Goal: Task Accomplishment & Management: Manage account settings

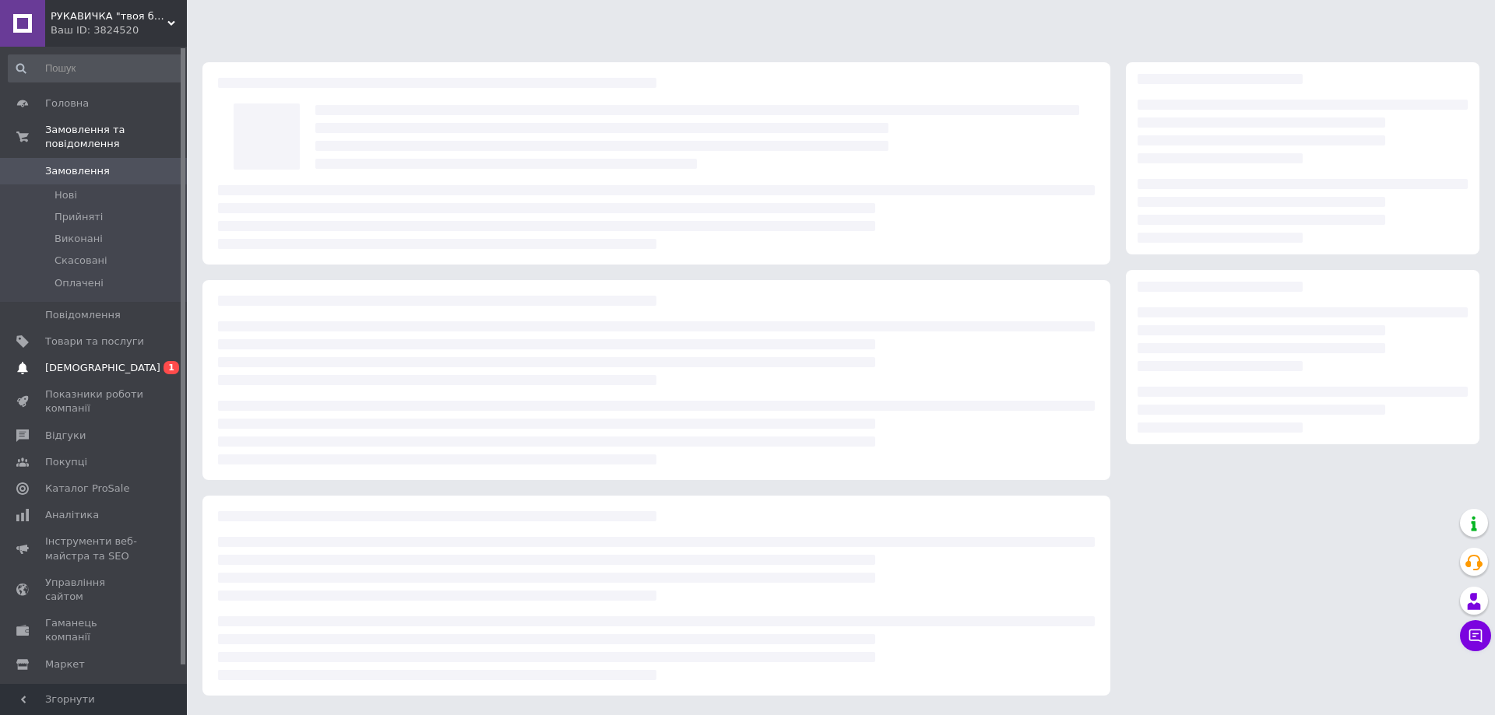
click at [118, 361] on span "[DEMOGRAPHIC_DATA]" at bounding box center [94, 368] width 99 height 14
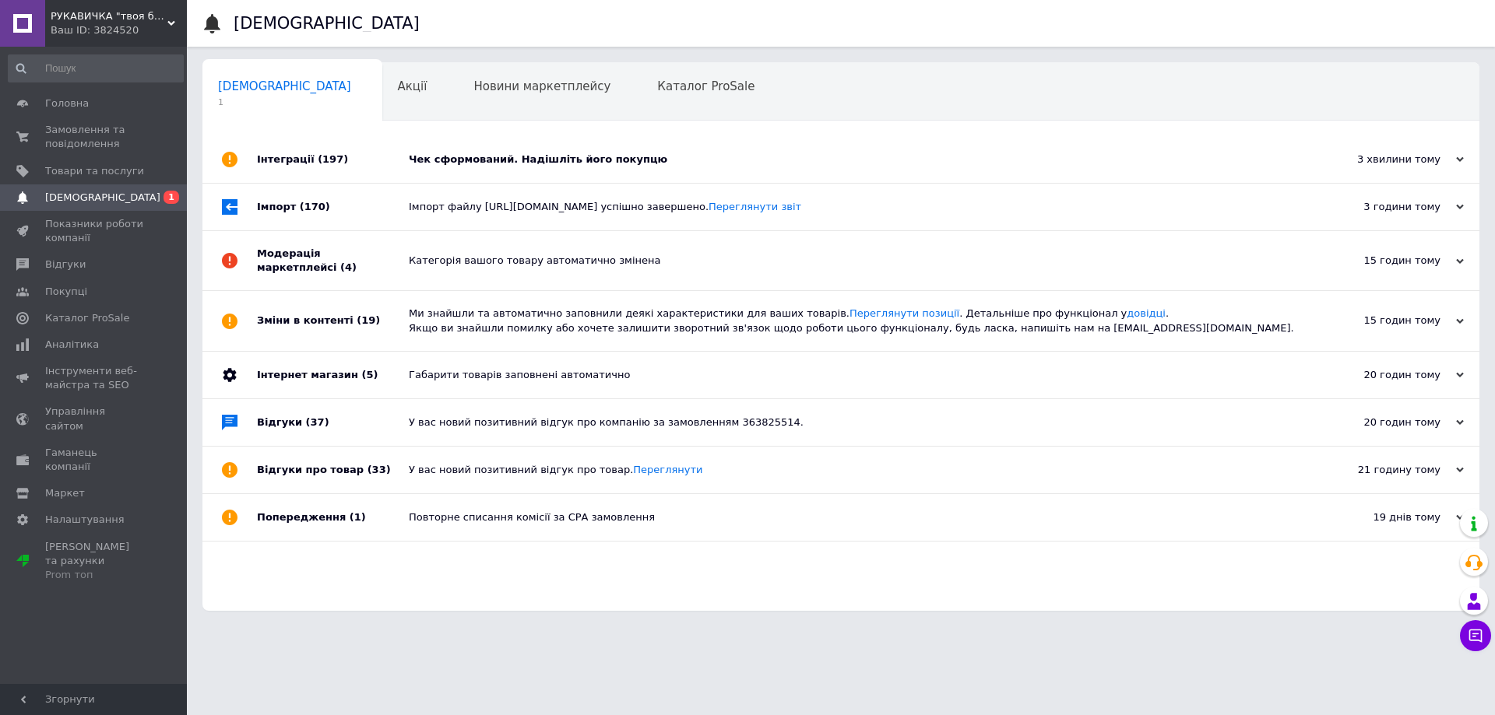
click at [563, 169] on div "Чек сформований. Надішліть його покупцю" at bounding box center [858, 159] width 899 height 47
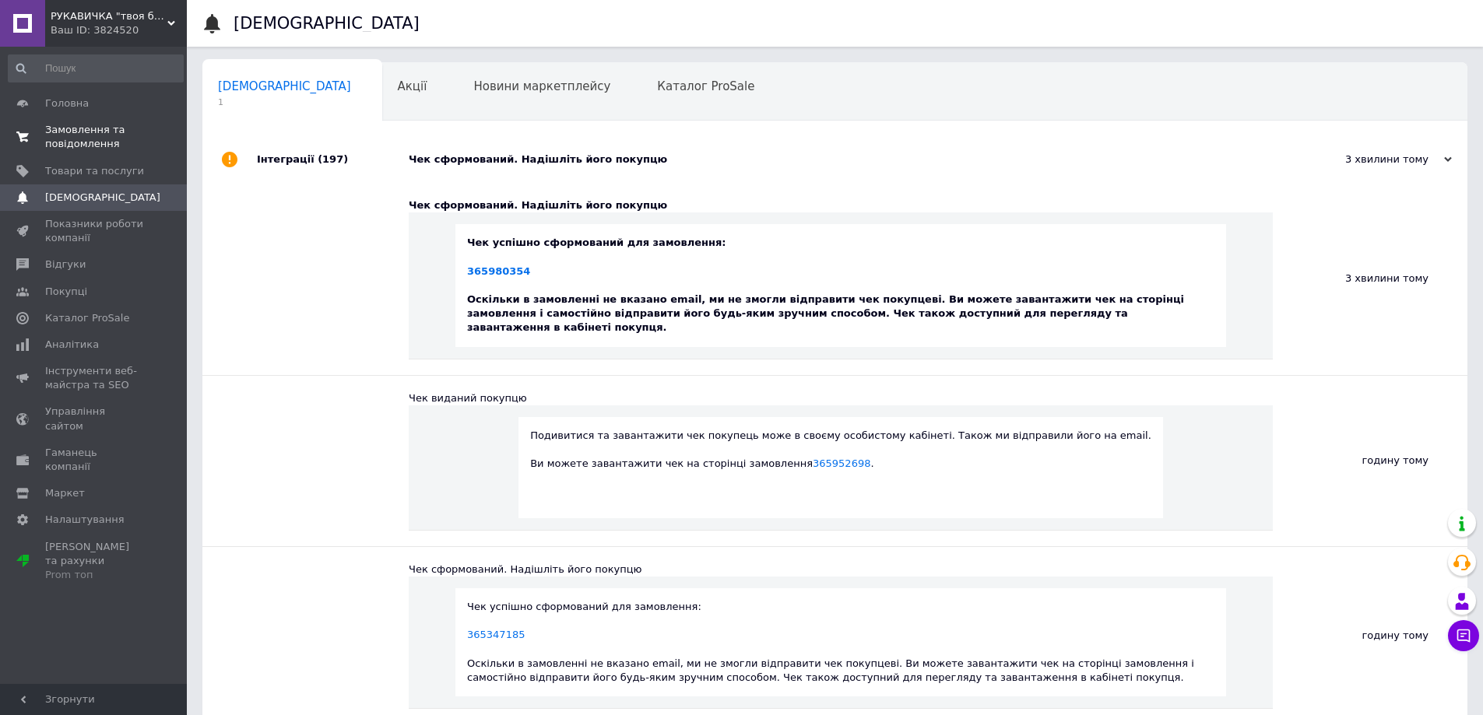
click at [106, 134] on span "Замовлення та повідомлення" at bounding box center [94, 137] width 99 height 28
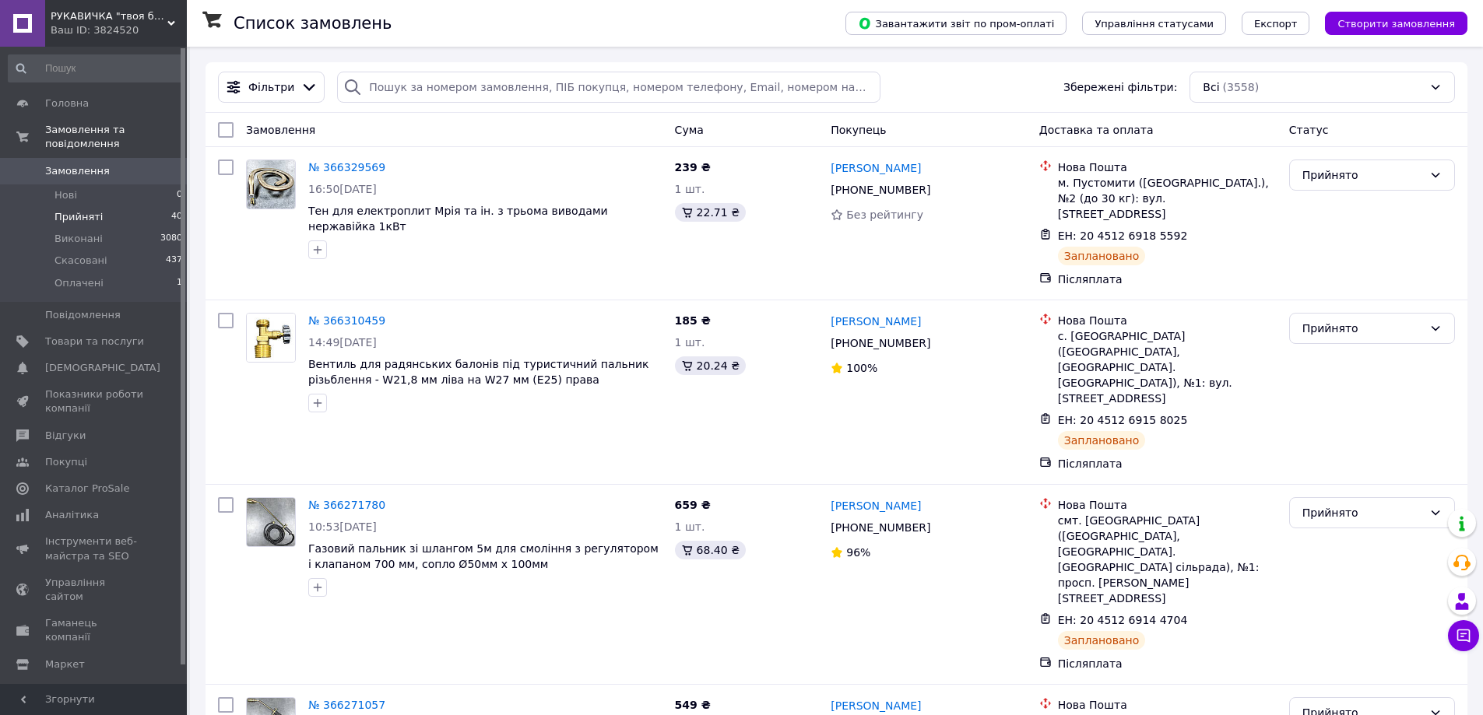
click at [104, 206] on li "Прийняті 40" at bounding box center [95, 217] width 191 height 22
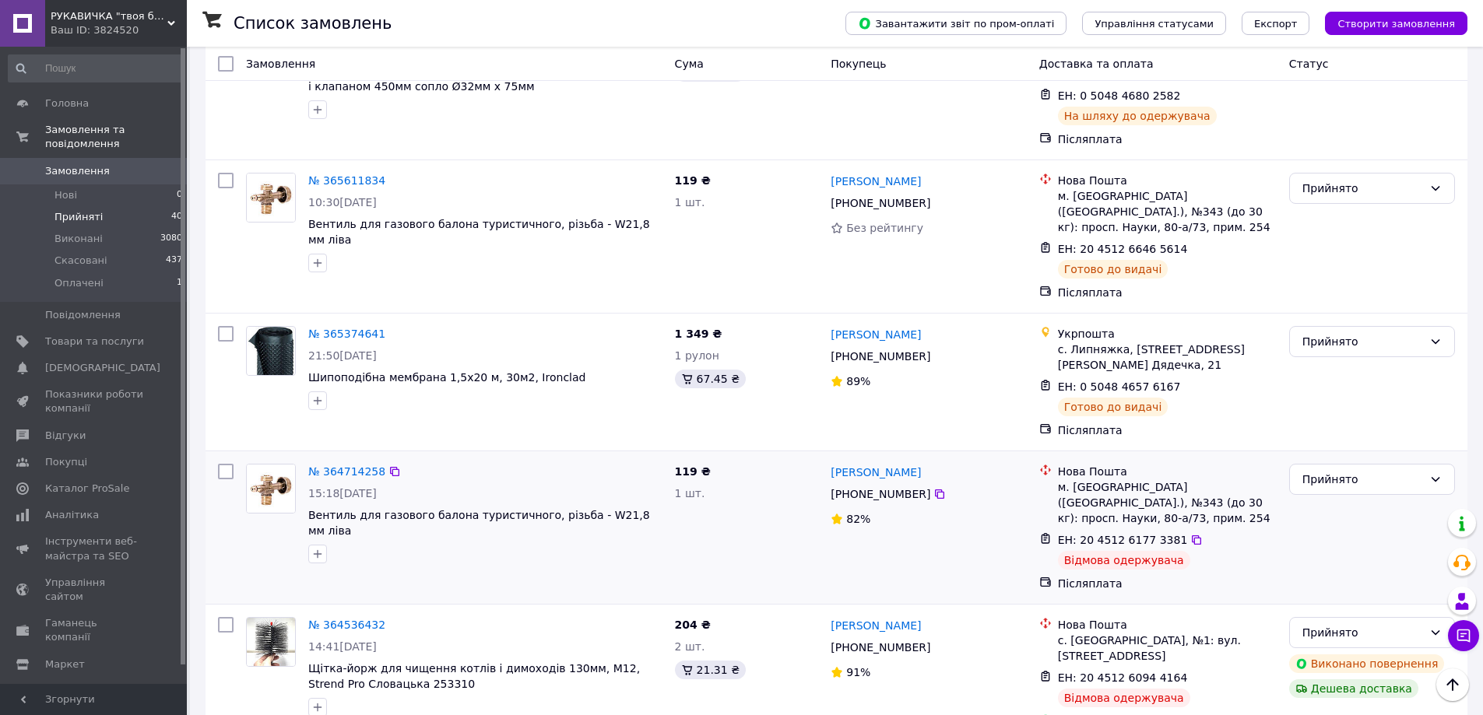
scroll to position [3581, 0]
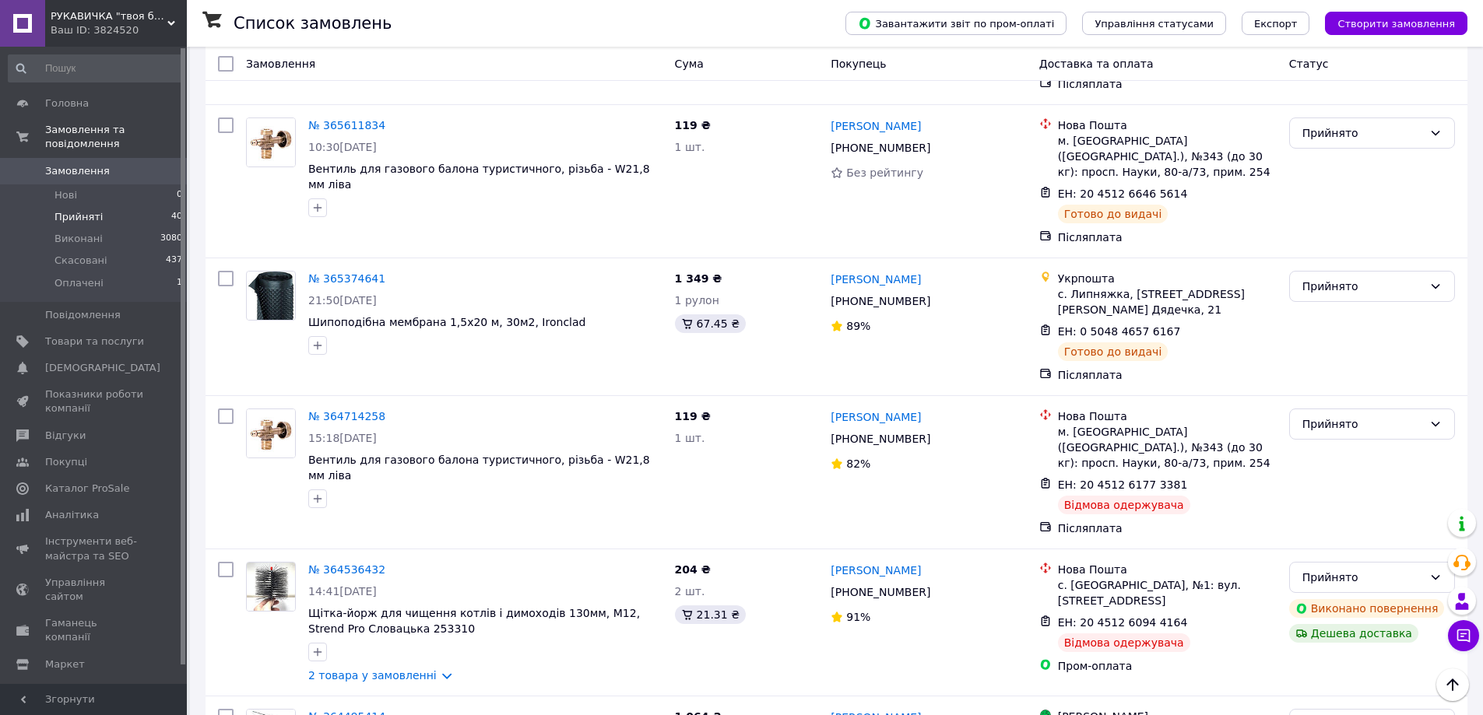
click at [83, 164] on span "Замовлення" at bounding box center [77, 171] width 65 height 14
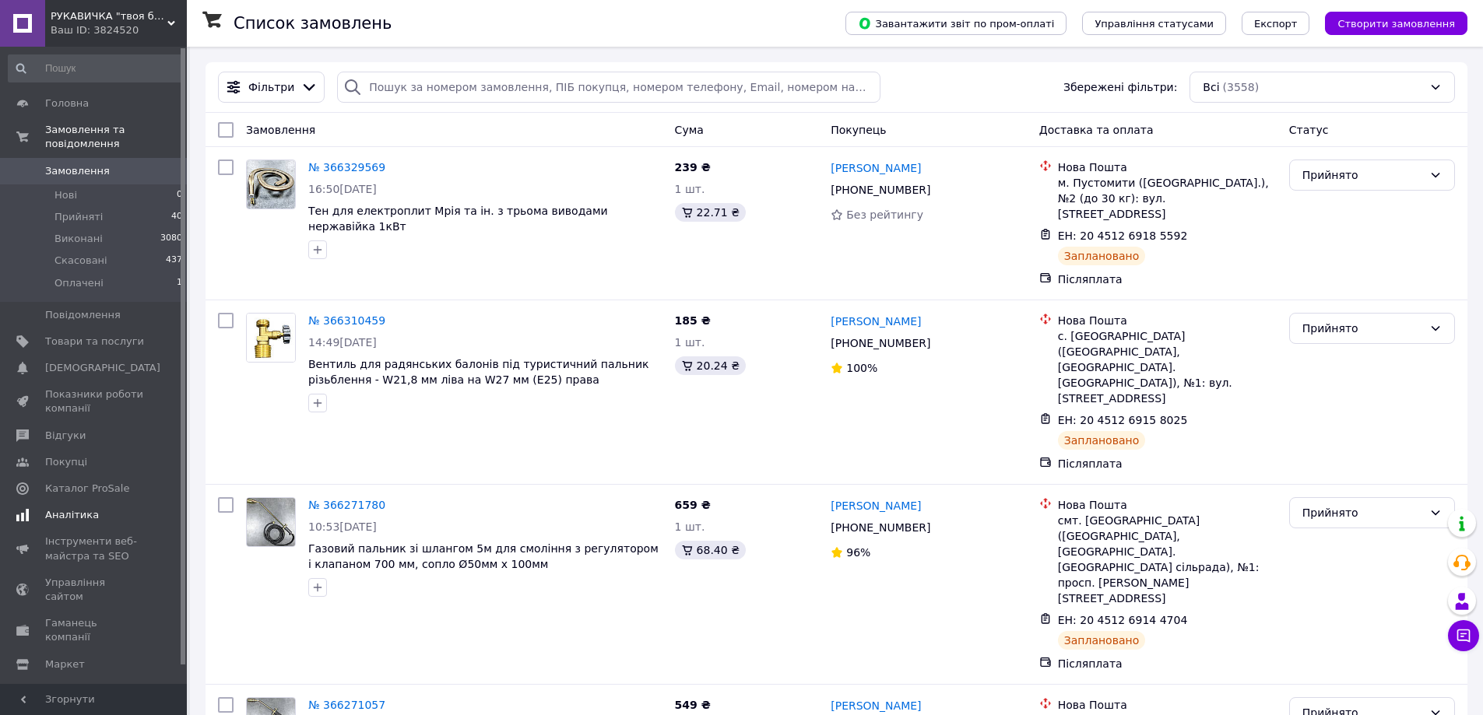
click at [88, 508] on span "Аналітика" at bounding box center [72, 515] width 54 height 14
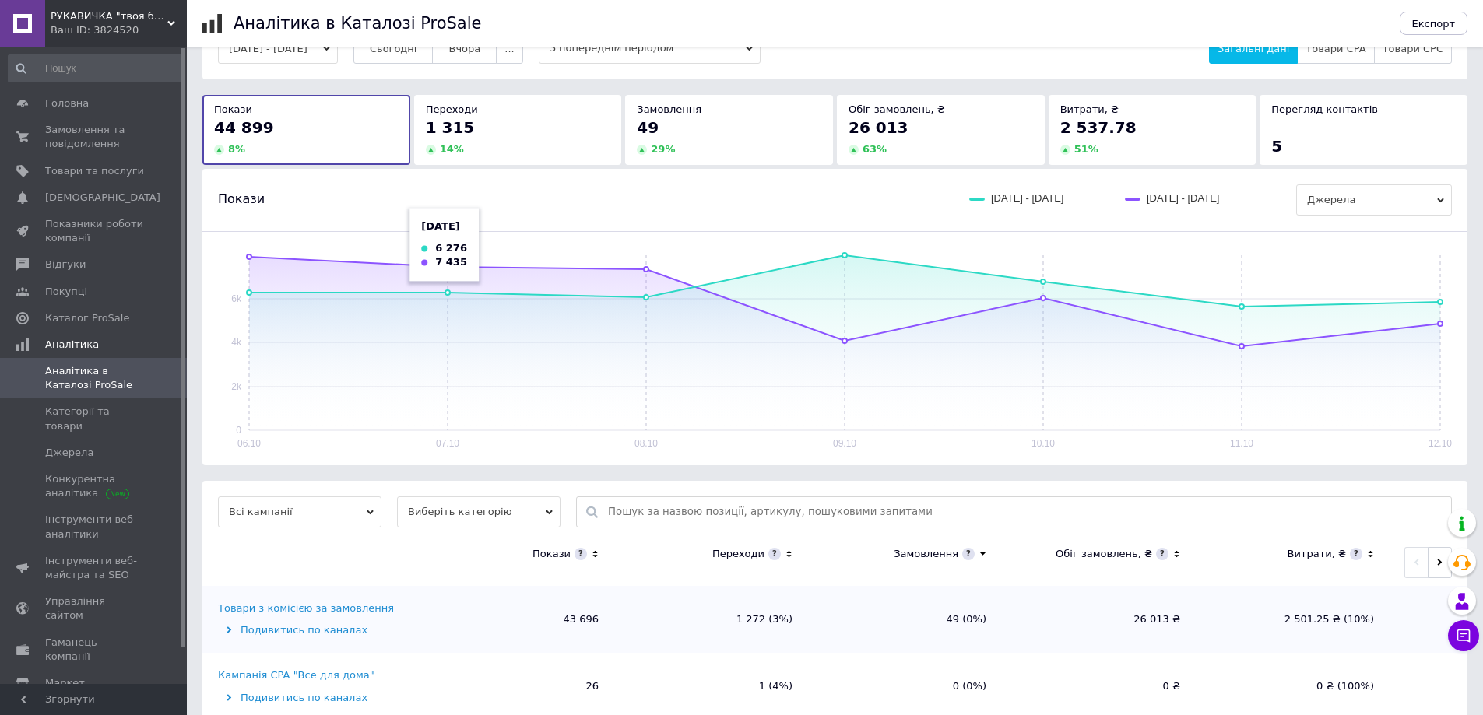
scroll to position [78, 0]
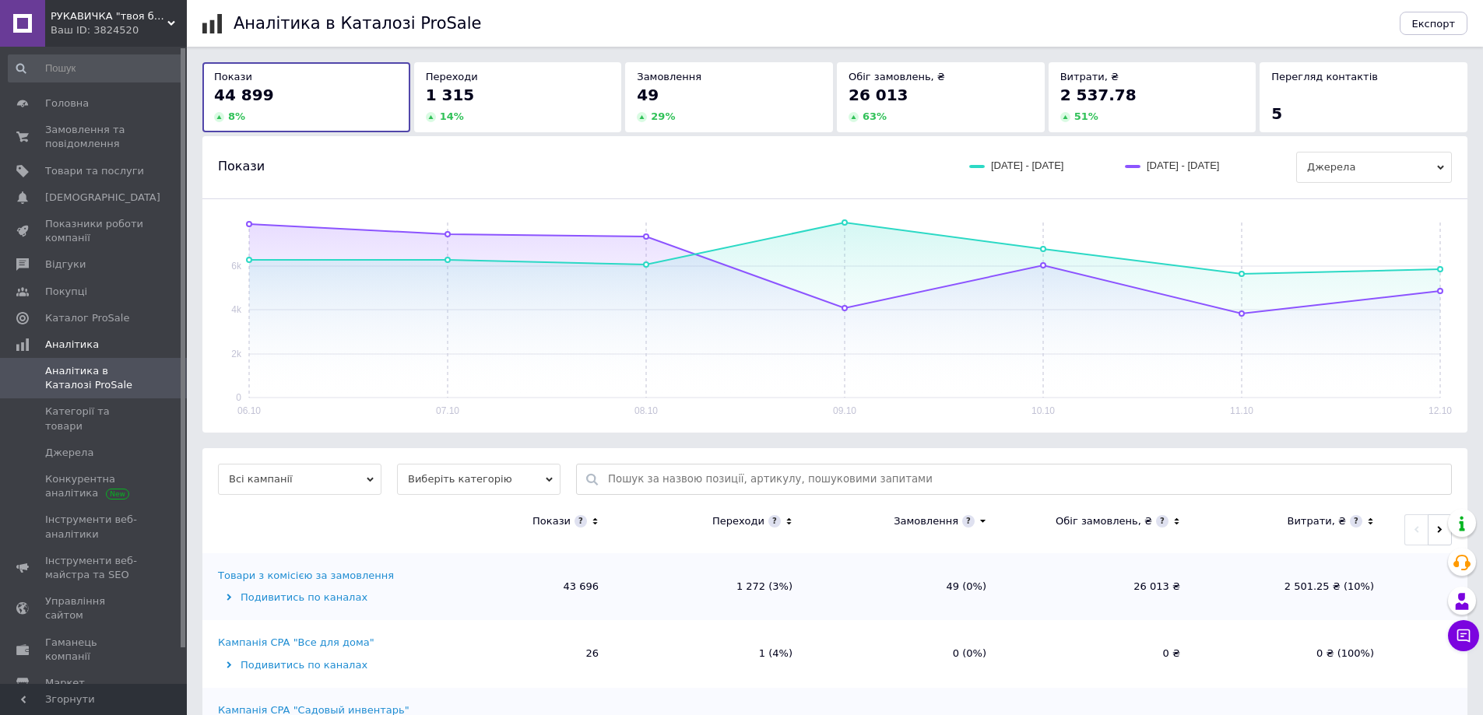
click at [685, 484] on input "text" at bounding box center [1025, 480] width 835 height 30
click at [688, 504] on div "Газовая горелка со шлангом 5м для смоления с регулятором 700 мм, сопло Ø50мм х …" at bounding box center [1014, 508] width 874 height 22
type input "Газовая горелка со шлангом 5м для смоления с регулятором 700 мм, сопло Ø50мм х …"
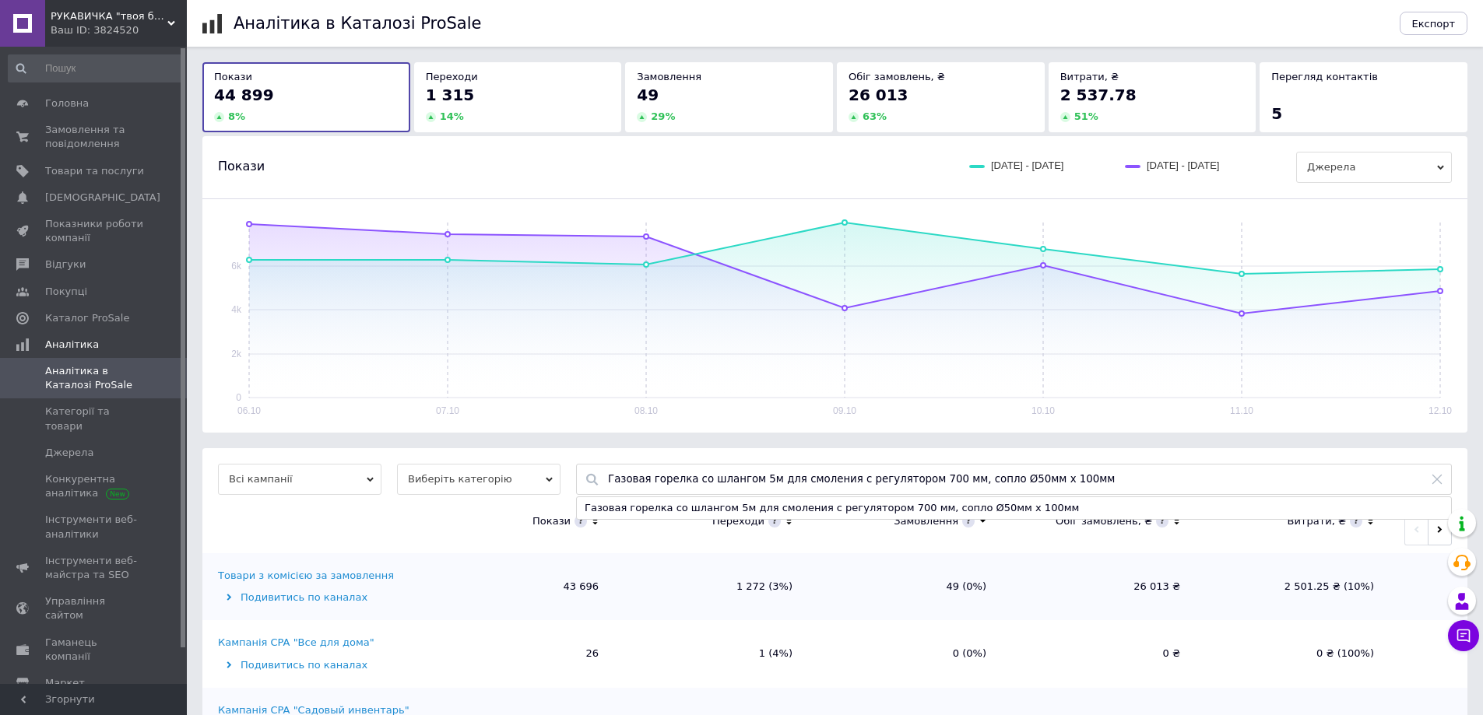
scroll to position [0, 0]
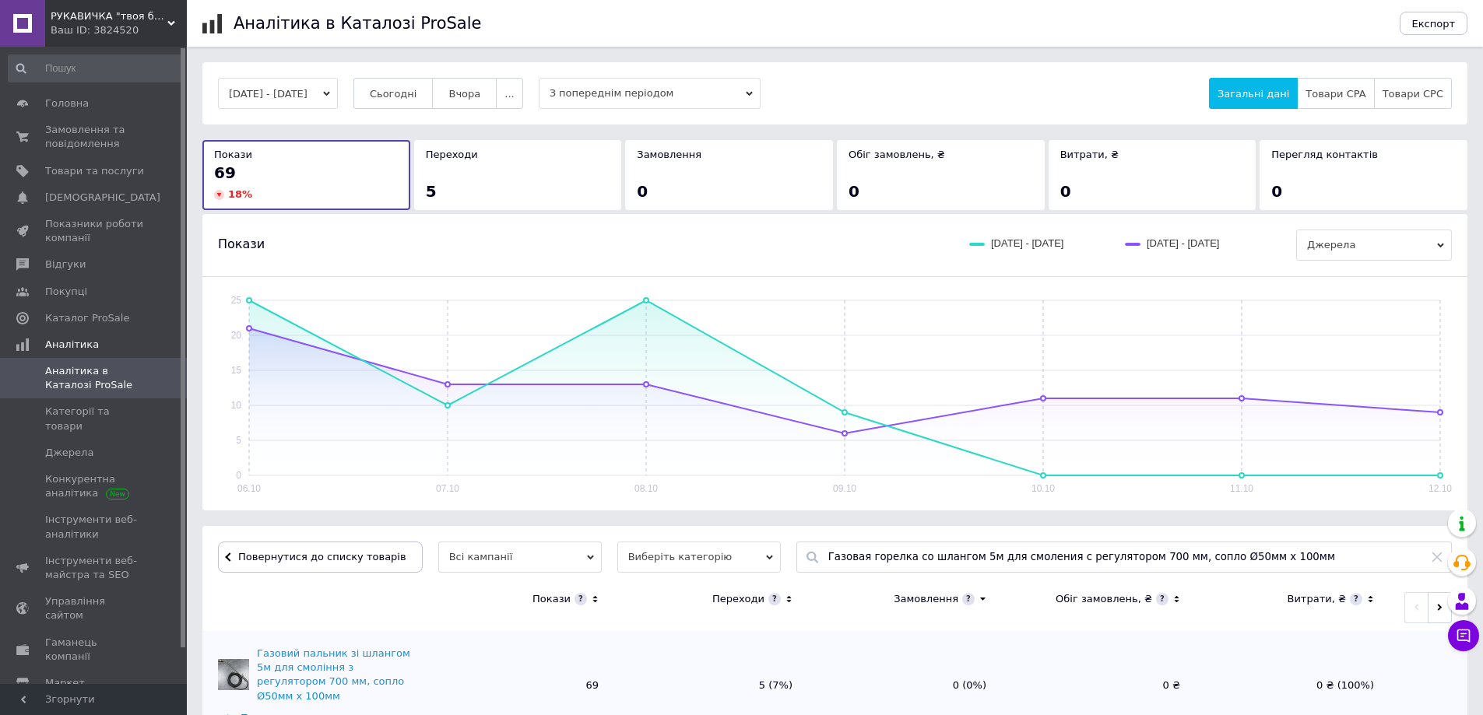
click at [308, 95] on button "[DATE] - [DATE]" at bounding box center [278, 93] width 120 height 31
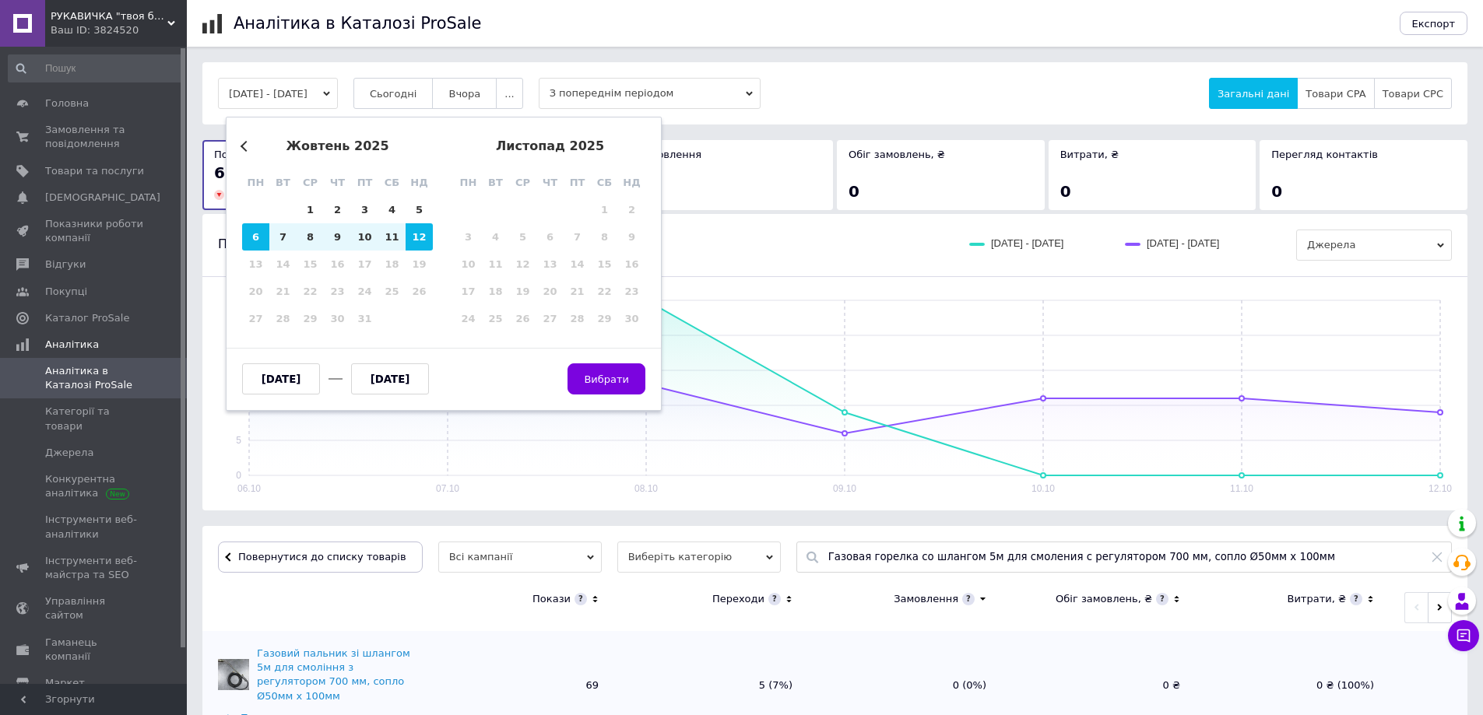
click at [307, 385] on input "[DATE]" at bounding box center [281, 379] width 78 height 31
click at [265, 375] on input "[DATE]" at bounding box center [281, 379] width 78 height 31
type input "[DATE]"
drag, startPoint x: 366, startPoint y: 378, endPoint x: 374, endPoint y: 381, distance: 9.1
click at [374, 381] on input "[DATE]" at bounding box center [390, 379] width 78 height 31
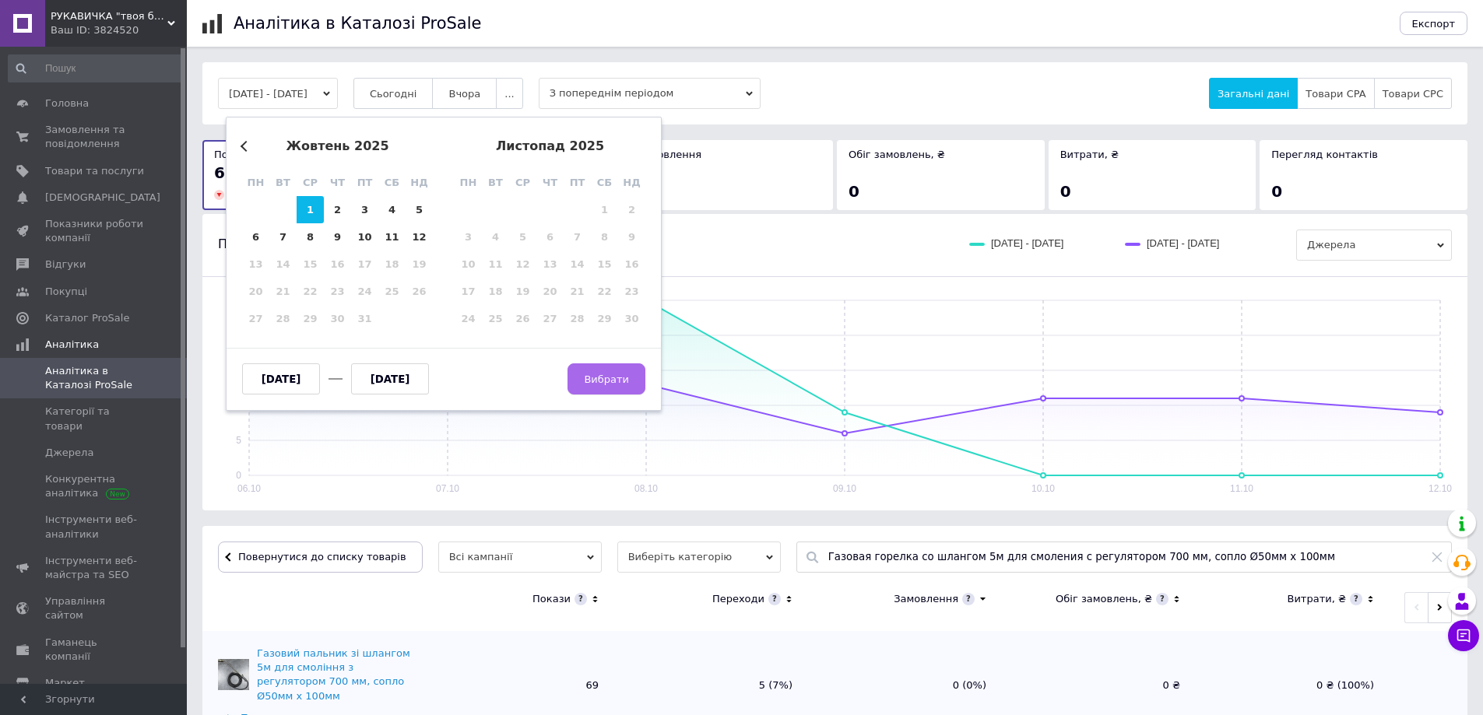
type input "[DATE]"
click at [619, 377] on span "Вибрати" at bounding box center [606, 380] width 45 height 12
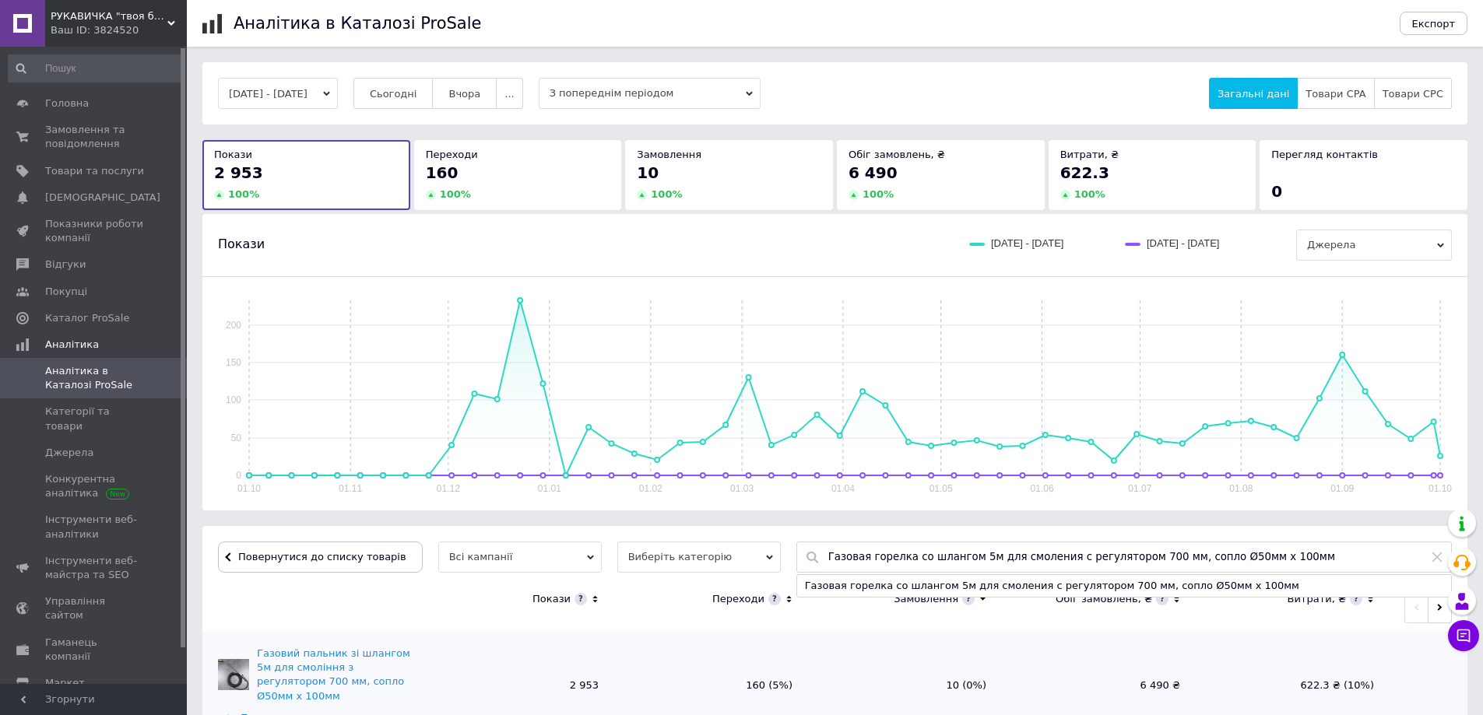
click at [946, 557] on input "Газовая горелка со шлангом 5м для смоления с регулятором 700 мм, сопло Ø50мм х …" at bounding box center [1135, 558] width 615 height 30
click at [979, 588] on div "Газовая горелка со шлангом 4м для смоления с регулятором 700 мм, сопло Ø50мм х …" at bounding box center [1124, 586] width 654 height 22
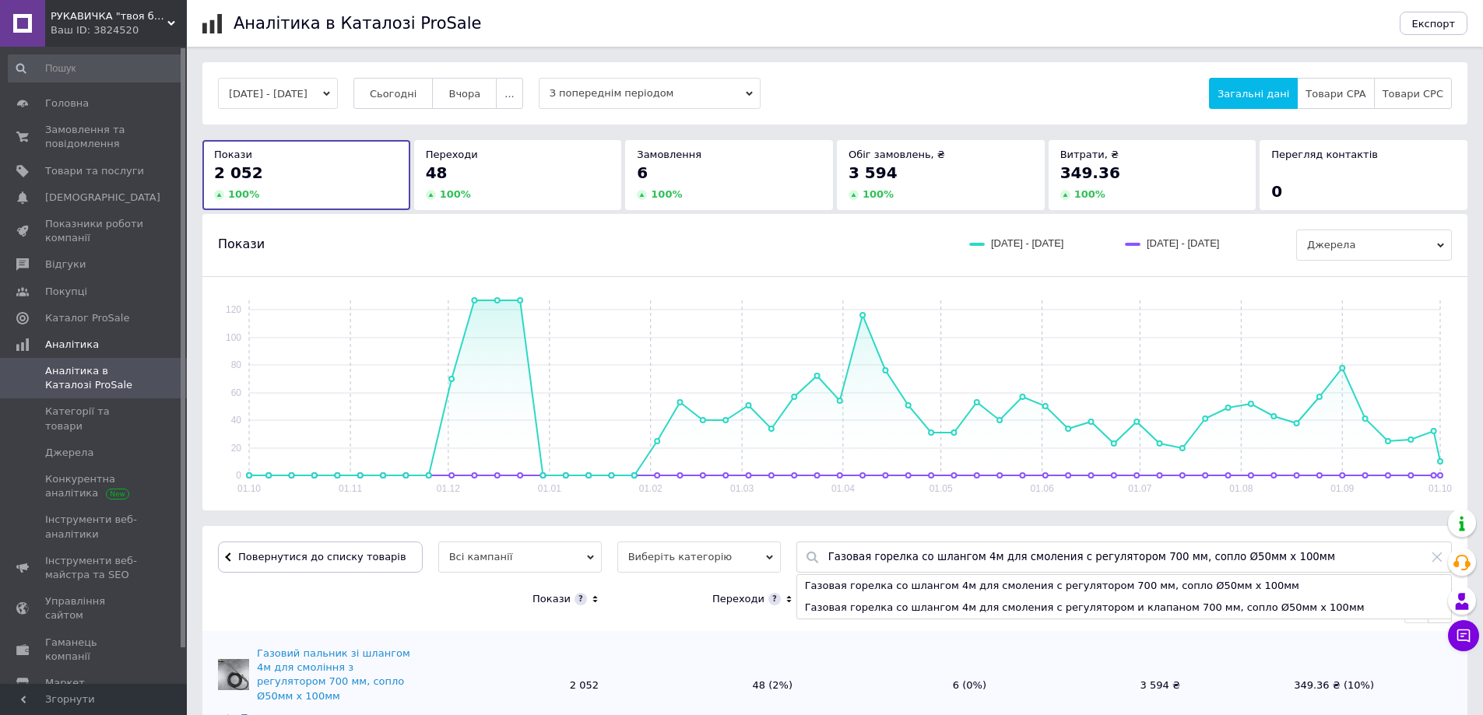
click at [950, 557] on input "Газовая горелка со шлангом 4м для смоления с регулятором 700 мм, сопло Ø50мм х …" at bounding box center [1135, 558] width 615 height 30
click at [1016, 587] on div "Газовая горелка со шлангом 3м для смоления с регулятором 700 мм, сопло Ø50мм х …" at bounding box center [1124, 586] width 654 height 22
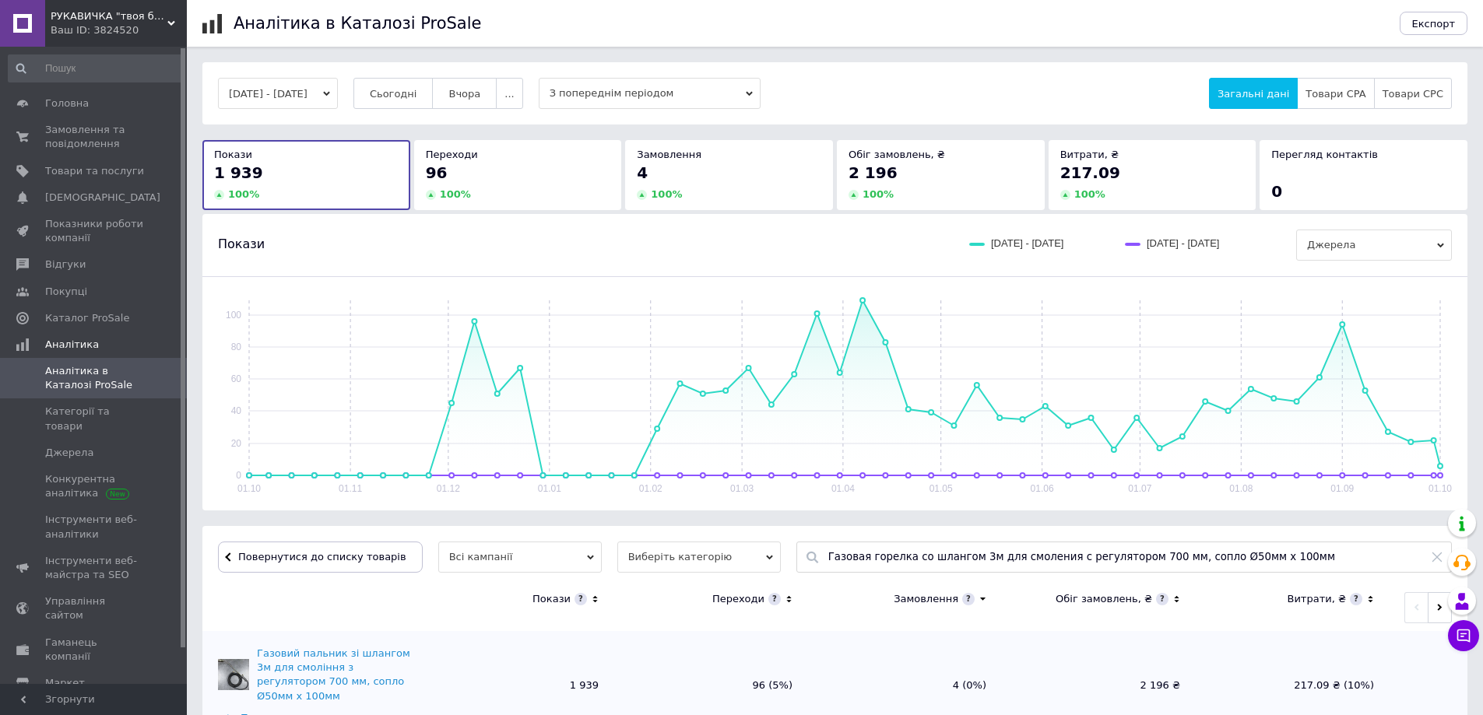
click at [983, 553] on input "Газовая горелка со шлангом 3м для смоления с регулятором 700 мм, сопло Ø50мм х …" at bounding box center [1135, 558] width 615 height 30
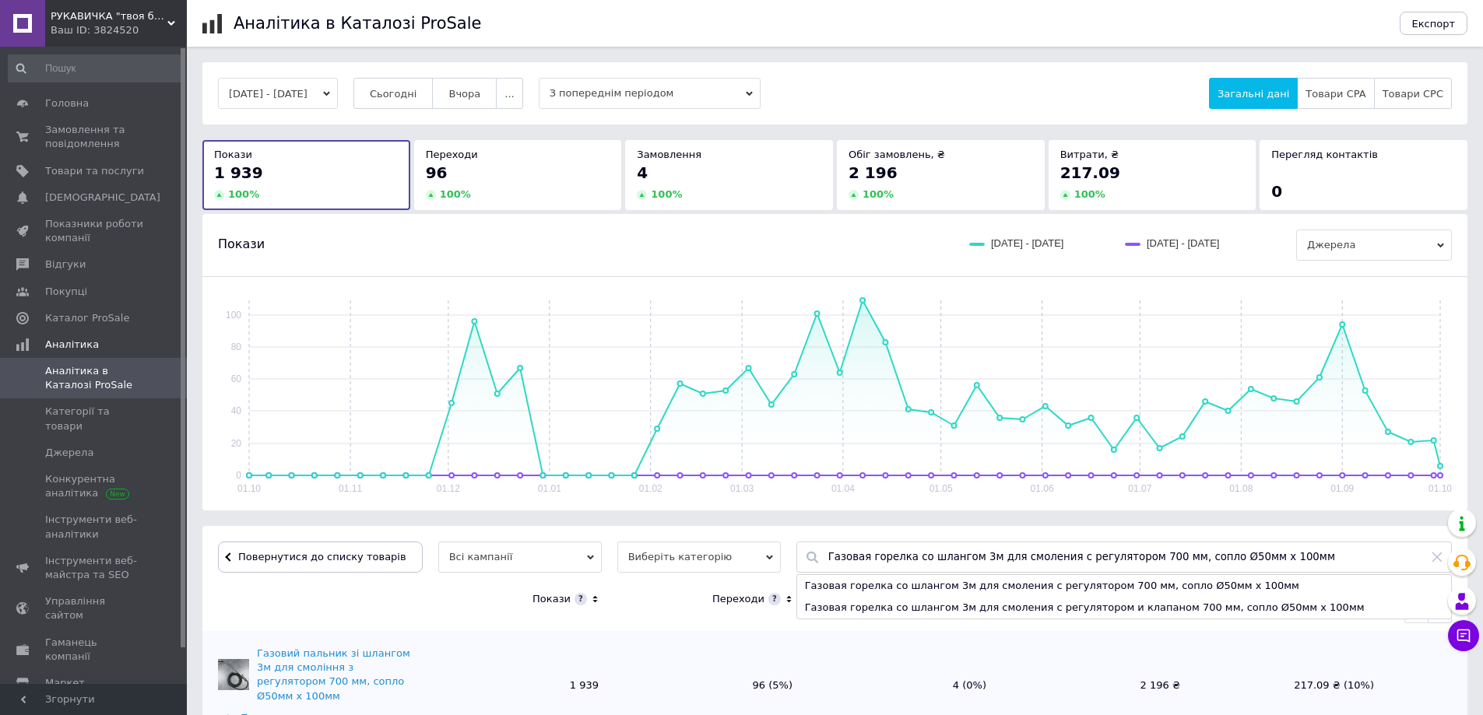
click at [948, 557] on input "Газовая горелка со шлангом 3м для смоления с регулятором 700 мм, сопло Ø50мм х …" at bounding box center [1135, 558] width 615 height 30
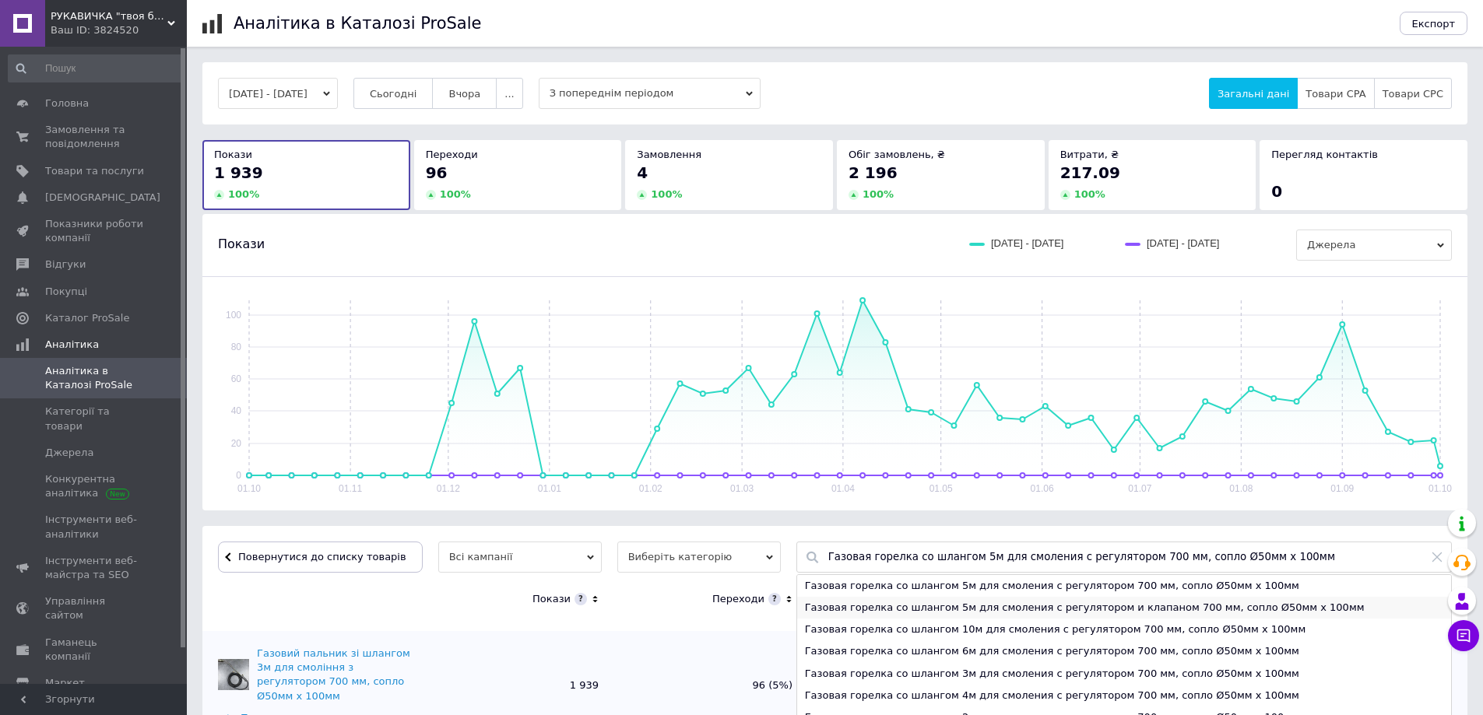
click at [1000, 606] on div "Газовая горелка со шлангом 5м для смоления с регулятором и клапаном 700 мм, соп…" at bounding box center [1124, 608] width 654 height 22
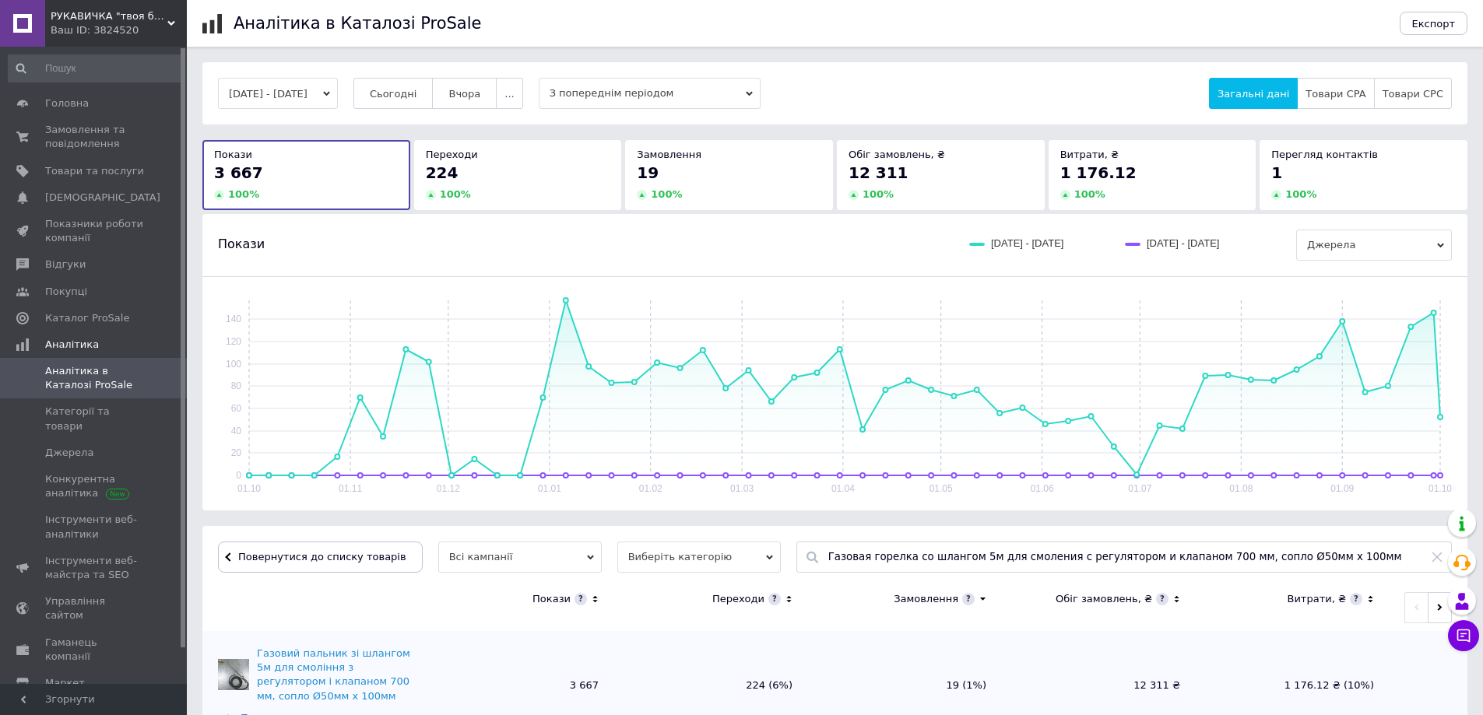
click at [803, 556] on div "Газовая горелка со шлангом 5м для смоления с регулятором и клапаном 700 мм, соп…" at bounding box center [1123, 557] width 655 height 31
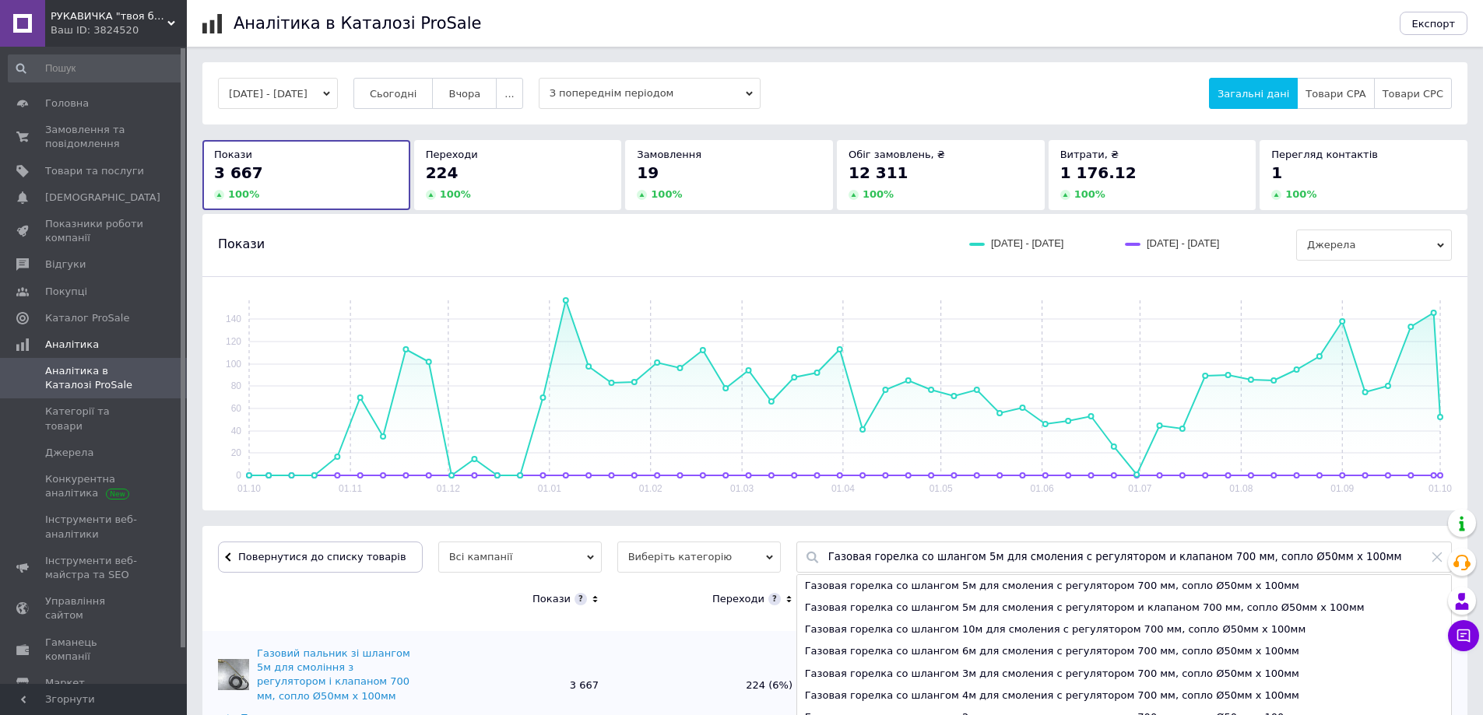
drag, startPoint x: 806, startPoint y: 557, endPoint x: 1349, endPoint y: 518, distance: 544.0
click at [1349, 518] on div "[DATE] - [DATE] Сьогодні [GEOGRAPHIC_DATA] ... З попереднім періодом Загальні д…" at bounding box center [834, 409] width 1265 height 694
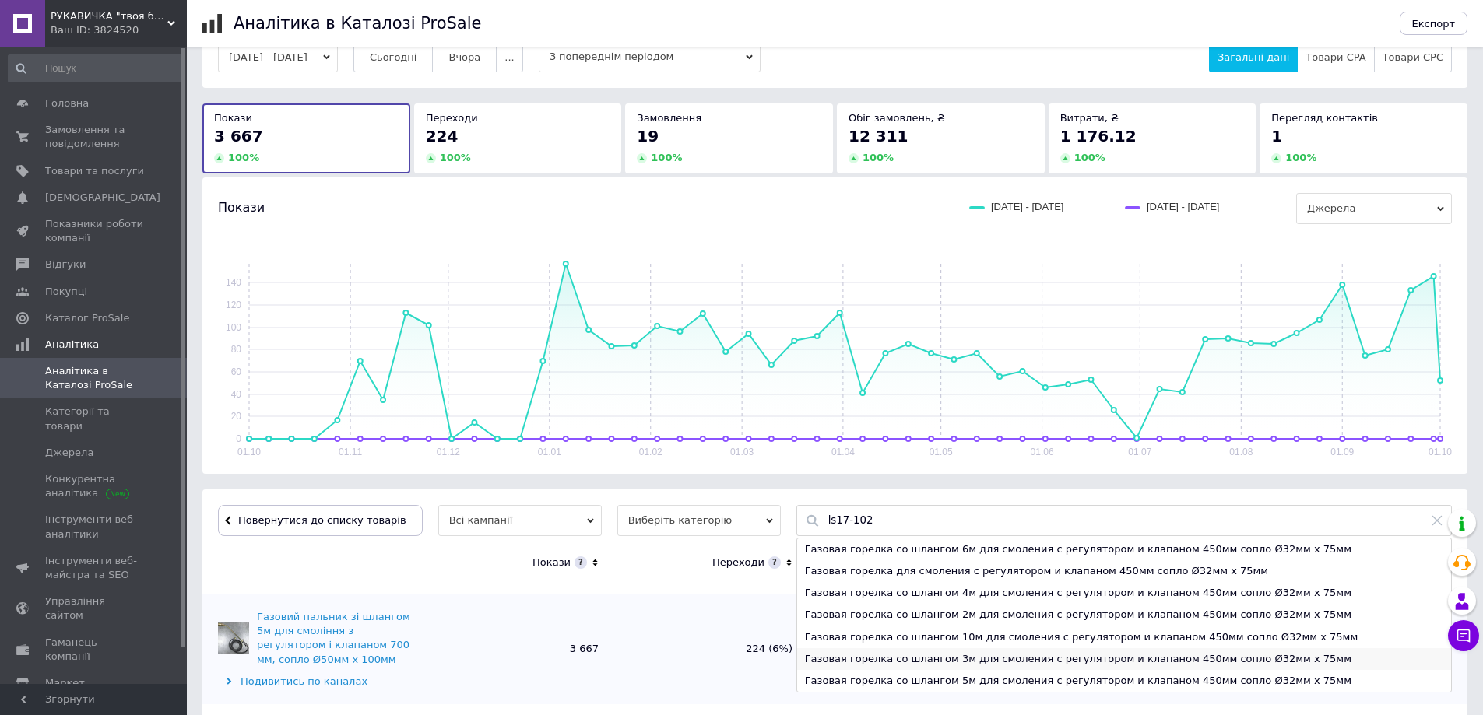
scroll to position [57, 0]
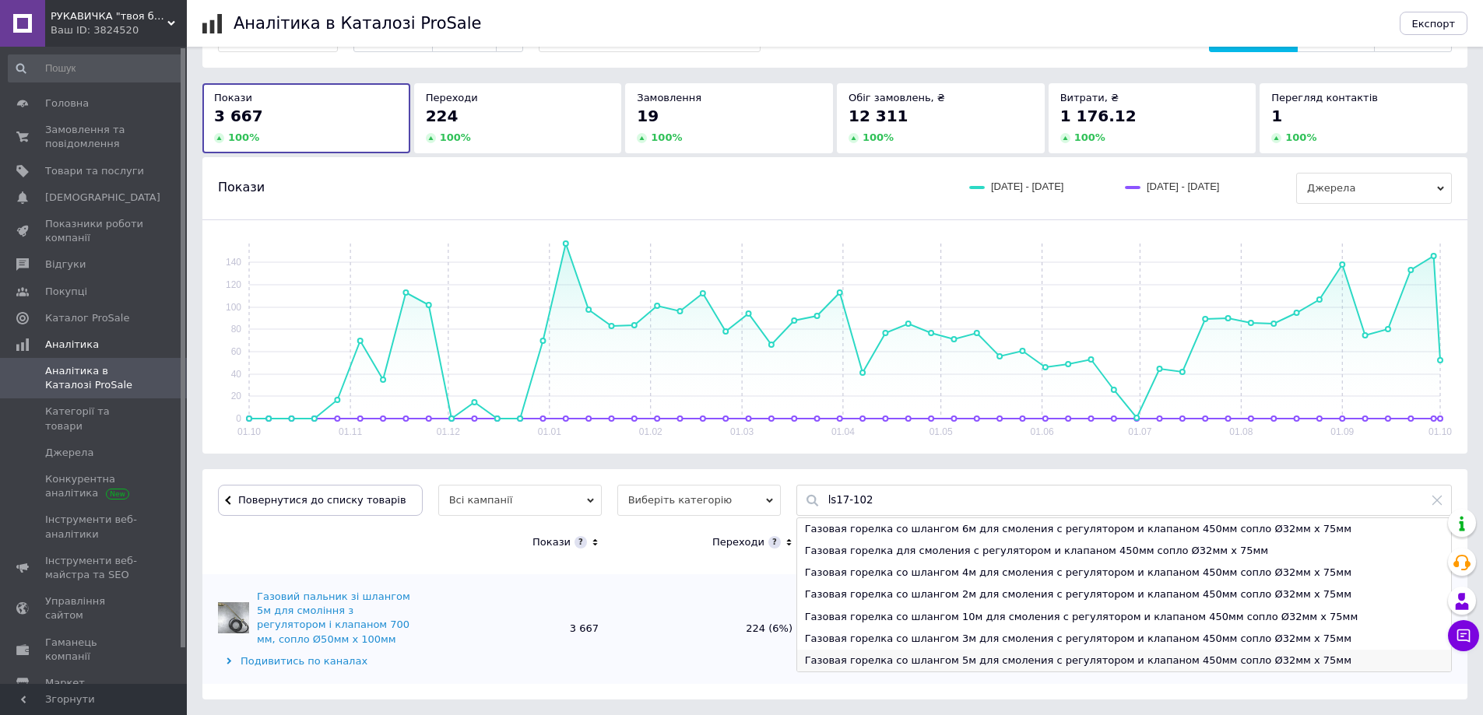
click at [999, 659] on div "Газовая горелка со шлангом 5м для смоления с регулятором и клапаном 450мм сопло…" at bounding box center [1124, 661] width 654 height 22
type input "Газовая горелка со шлангом 5м для смоления с регулятором и клапаном 450мм сопло…"
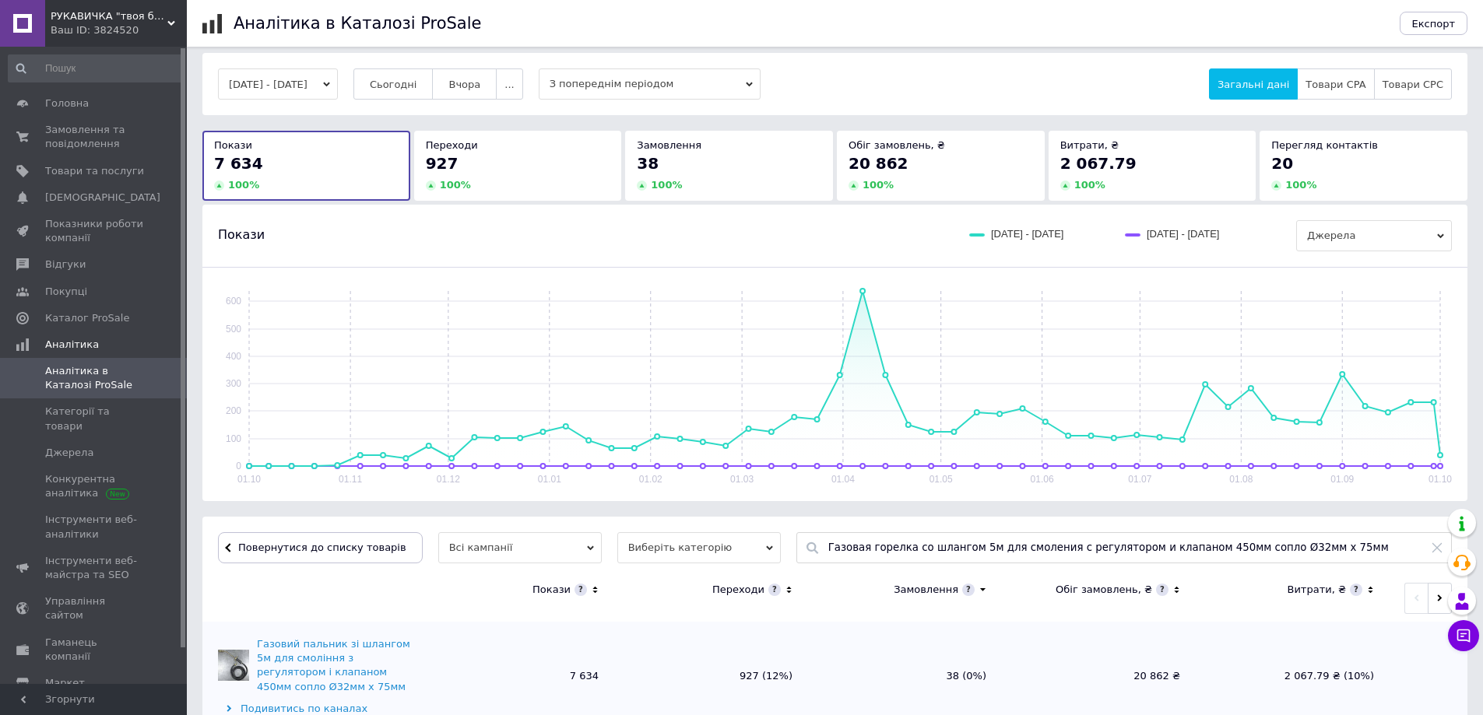
scroll to position [0, 0]
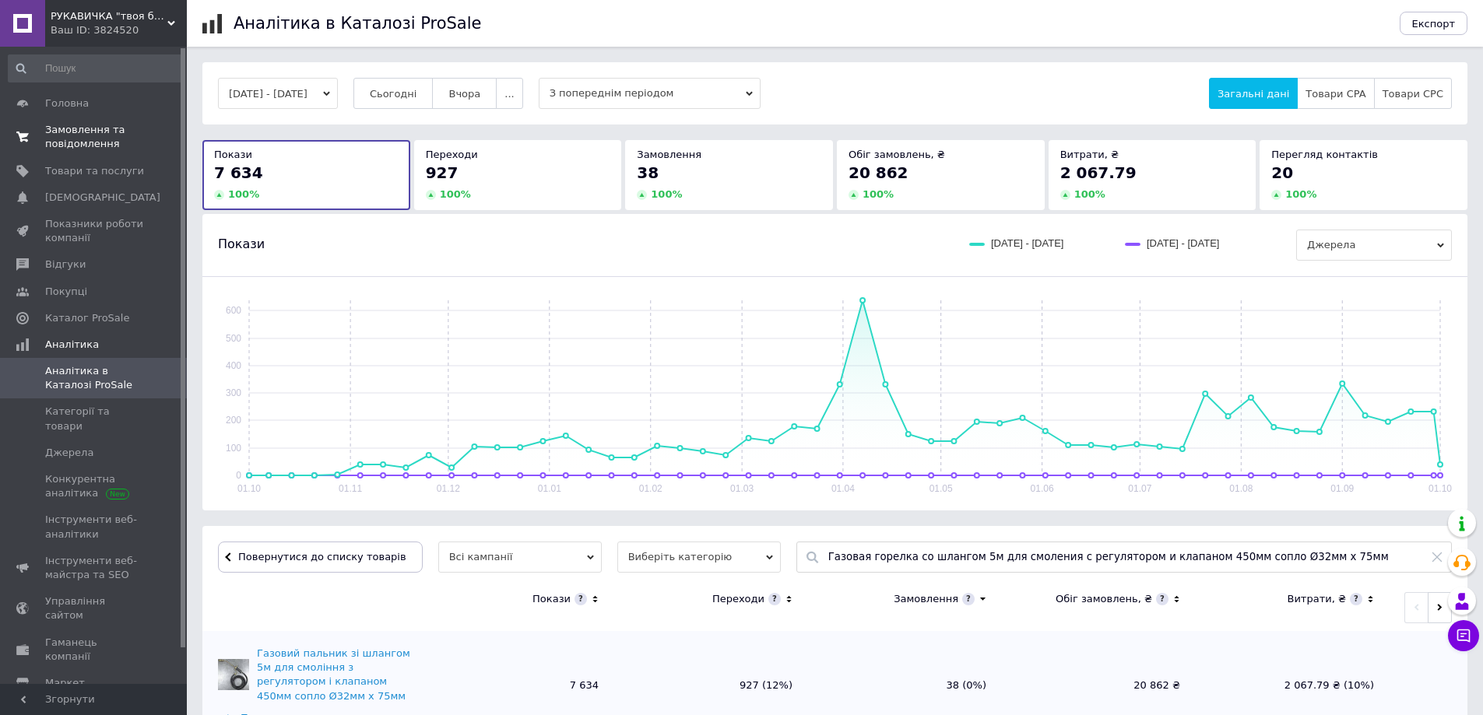
click at [90, 131] on span "Замовлення та повідомлення" at bounding box center [94, 137] width 99 height 28
